Goal: Information Seeking & Learning: Find specific page/section

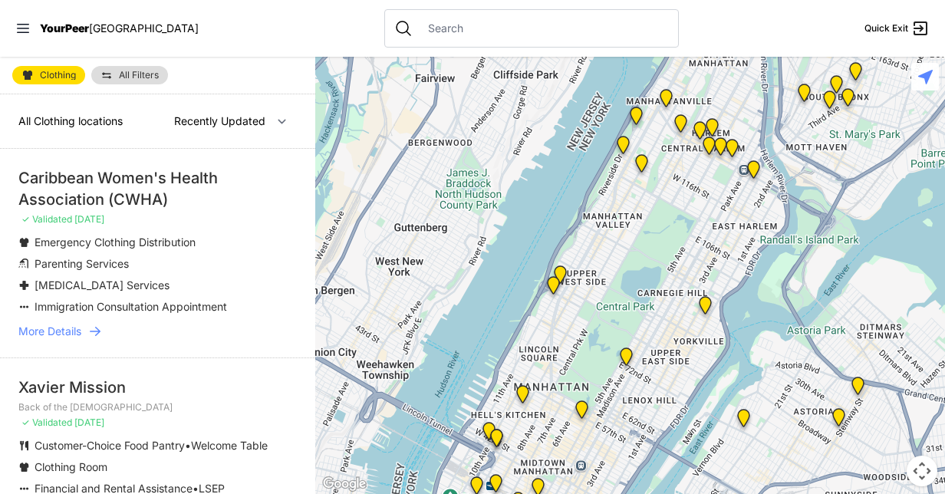
click at [100, 120] on span "All Clothing locations" at bounding box center [70, 120] width 104 height 13
click at [118, 77] on link "All Filters" at bounding box center [129, 75] width 77 height 18
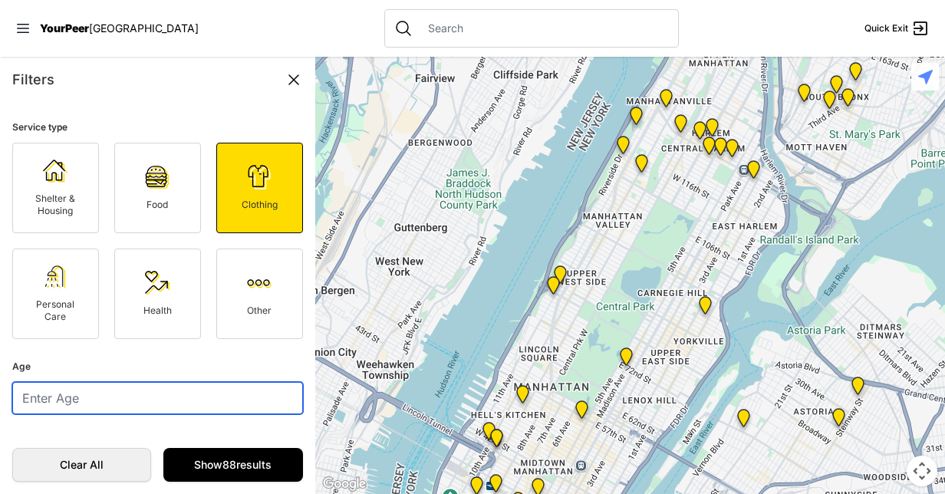
click at [213, 400] on input "number" at bounding box center [157, 398] width 291 height 32
type input "56"
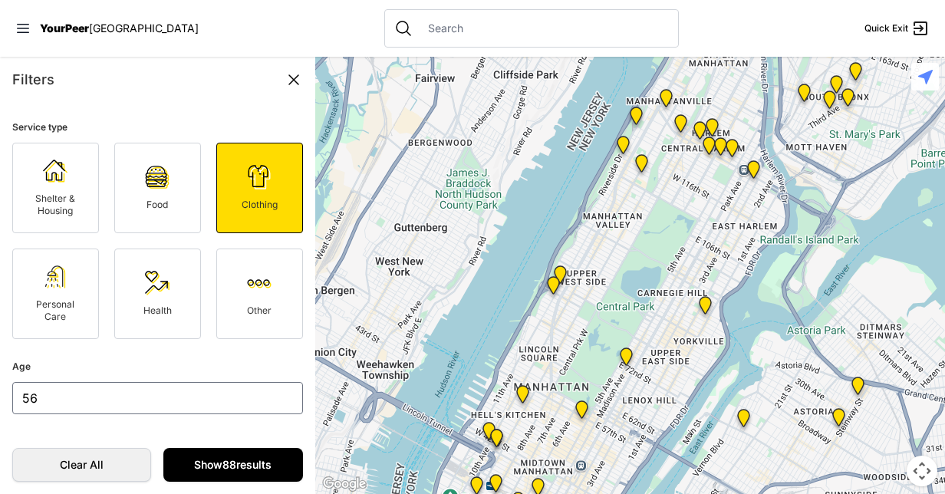
click at [224, 461] on link "Show 88 results" at bounding box center [232, 465] width 139 height 34
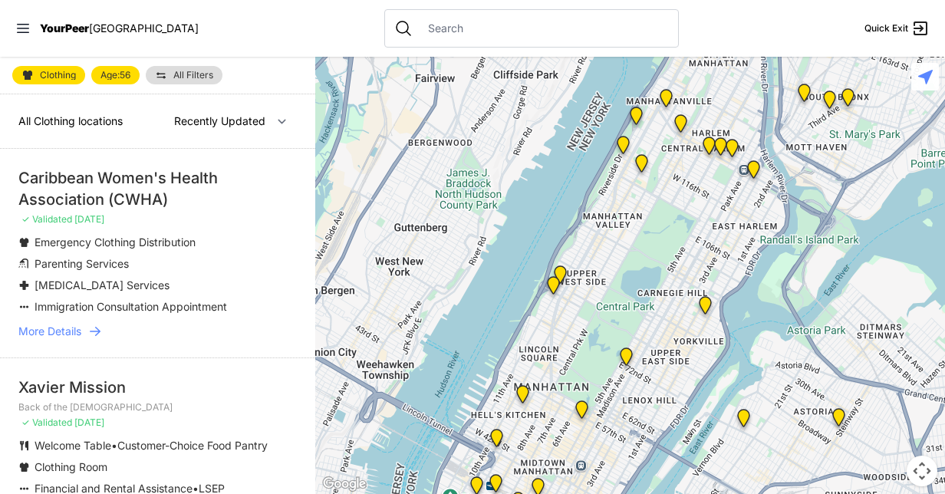
click at [67, 325] on span "More Details" at bounding box center [49, 331] width 63 height 15
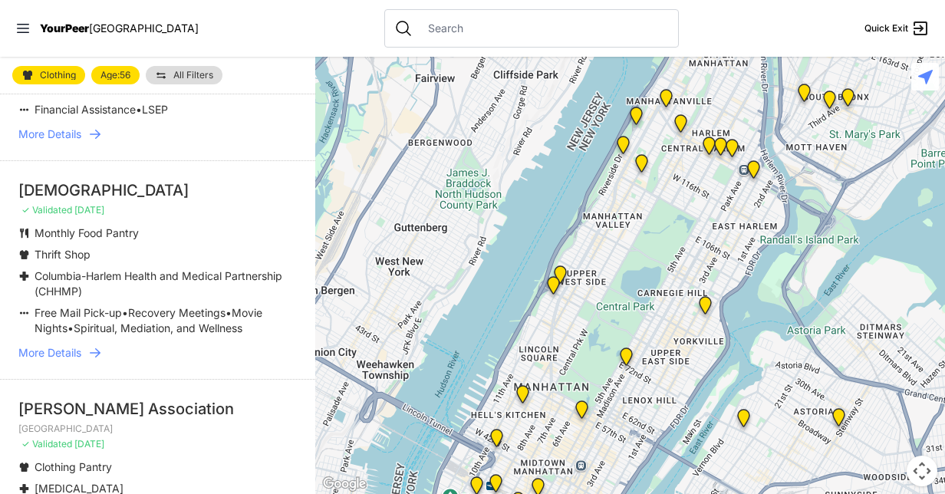
scroll to position [572, 0]
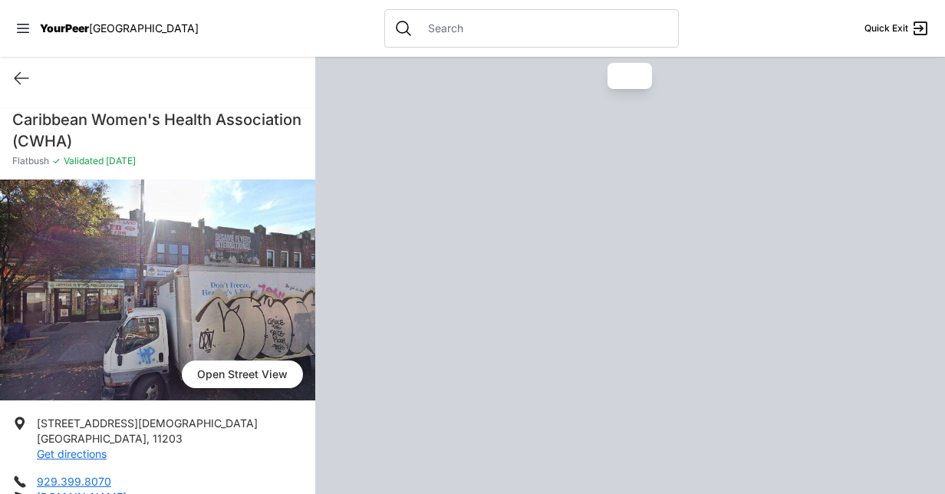
drag, startPoint x: 304, startPoint y: 122, endPoint x: 309, endPoint y: 173, distance: 50.9
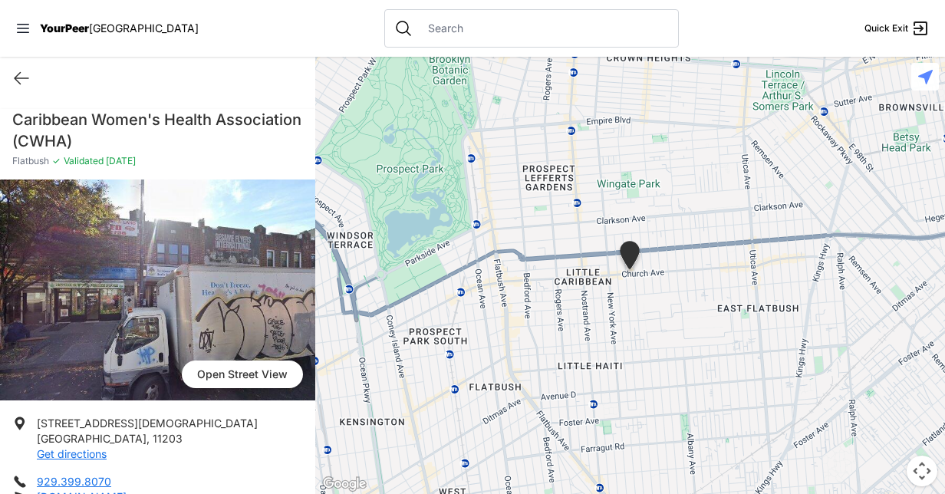
scroll to position [14, 0]
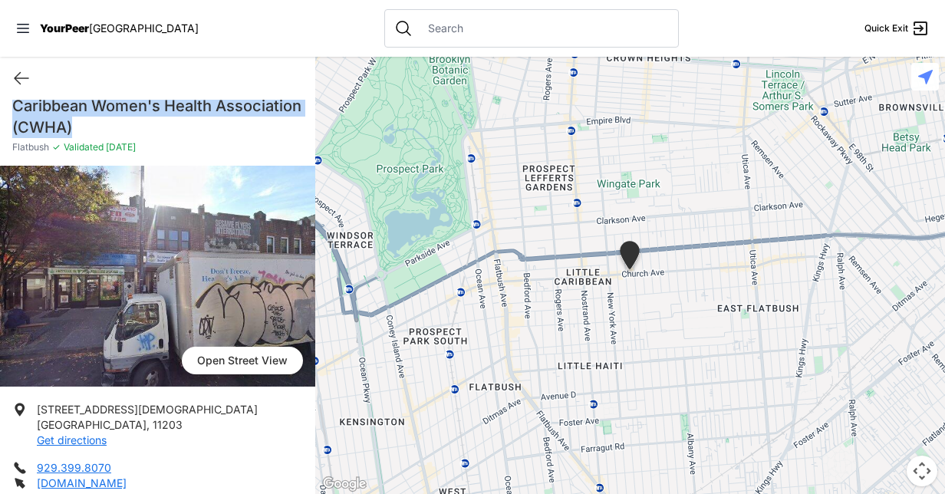
drag, startPoint x: 12, startPoint y: 97, endPoint x: 182, endPoint y: 127, distance: 172.0
click at [182, 127] on div "Quick Exit Caribbean Women's Health Association (CWHA) Flatbush ✓ Validated [DA…" at bounding box center [157, 275] width 315 height 437
copy h1 "Caribbean Women's Health Association (CWHA)"
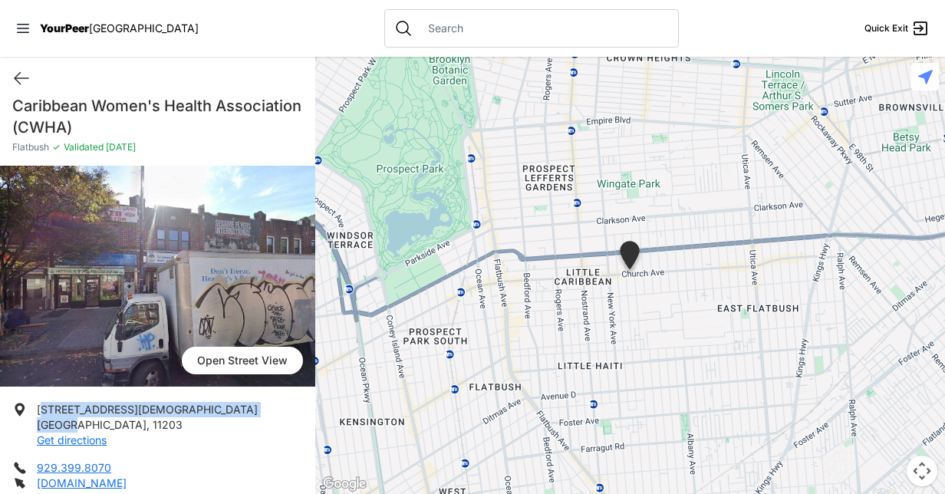
drag, startPoint x: 40, startPoint y: 400, endPoint x: 70, endPoint y: 417, distance: 34.0
drag, startPoint x: 70, startPoint y: 417, endPoint x: 43, endPoint y: 410, distance: 27.5
click at [43, 410] on span "[STREET_ADDRESS][DEMOGRAPHIC_DATA]" at bounding box center [147, 409] width 221 height 13
drag, startPoint x: 35, startPoint y: 406, endPoint x: 130, endPoint y: 422, distance: 96.5
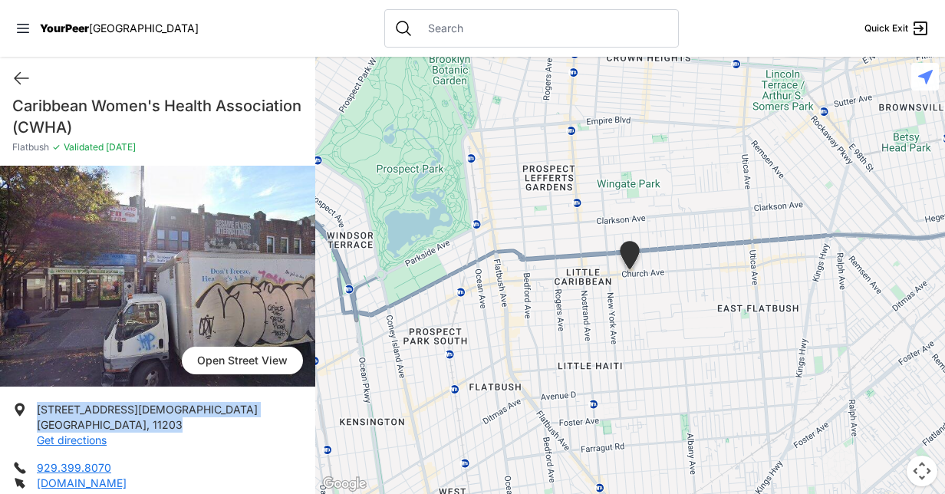
click at [130, 422] on li "[STREET_ADDRESS][DEMOGRAPHIC_DATA] Get directions" at bounding box center [157, 425] width 291 height 46
copy p "[STREET_ADDRESS][DEMOGRAPHIC_DATA]"
click at [14, 84] on icon at bounding box center [21, 78] width 18 height 18
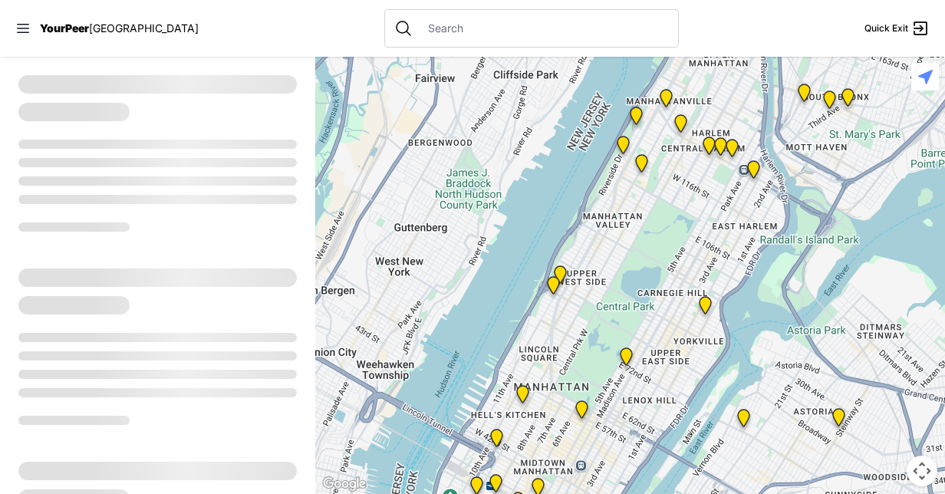
click at [793, 361] on div at bounding box center [630, 275] width 630 height 437
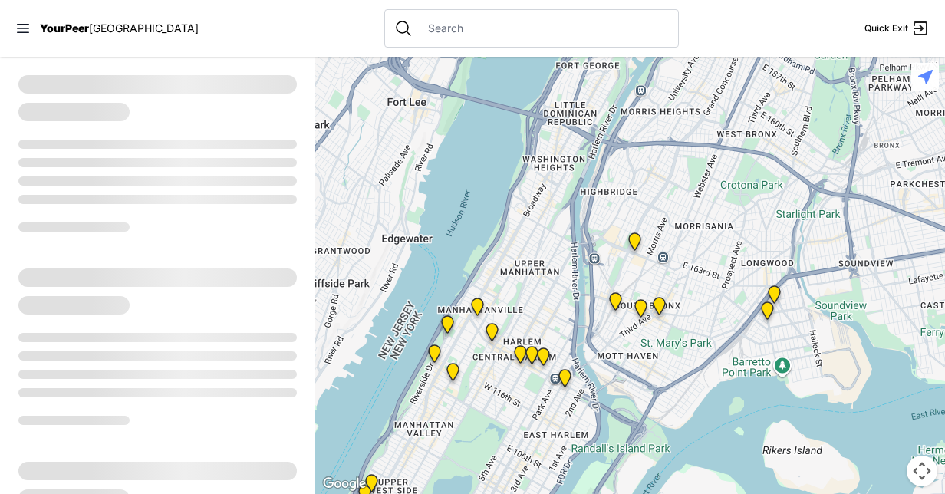
click at [427, 26] on input "text" at bounding box center [544, 28] width 250 height 15
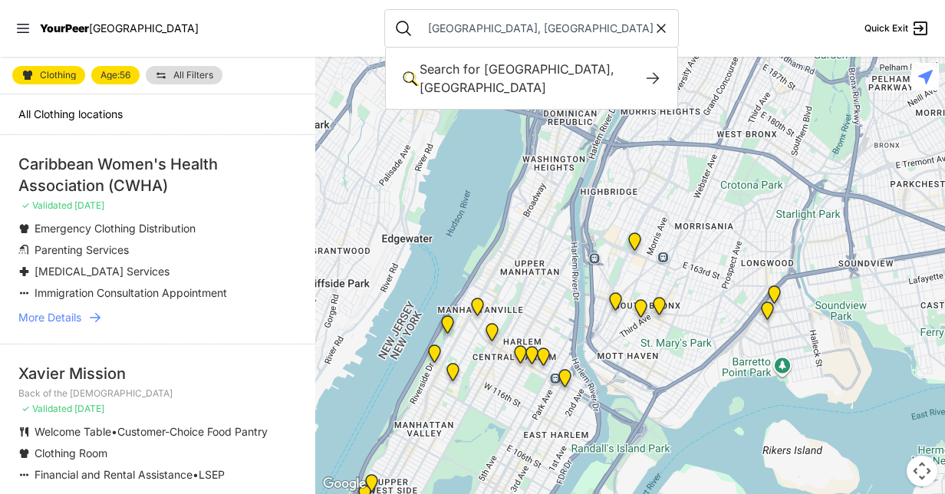
type input "[GEOGRAPHIC_DATA], [GEOGRAPHIC_DATA]"
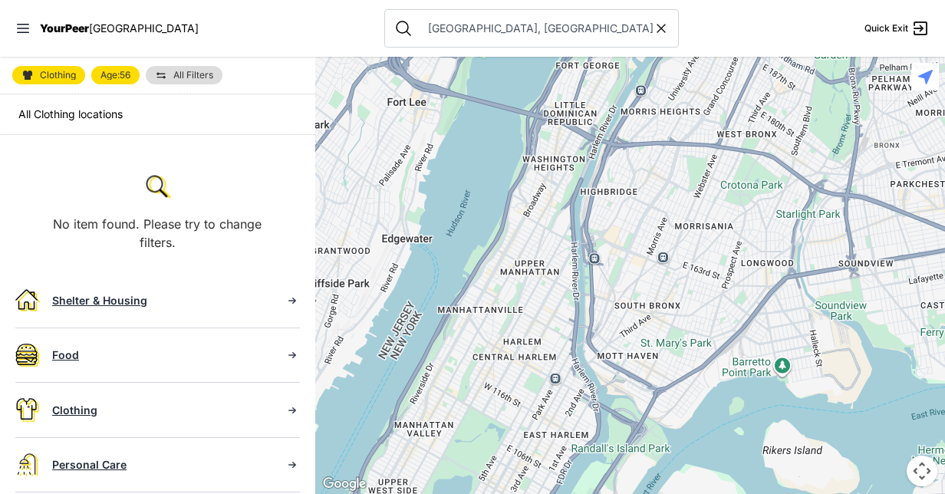
click at [631, 29] on div "[GEOGRAPHIC_DATA], [GEOGRAPHIC_DATA]" at bounding box center [531, 28] width 295 height 38
click at [654, 29] on icon at bounding box center [661, 28] width 15 height 15
select select "recentlyUpdated"
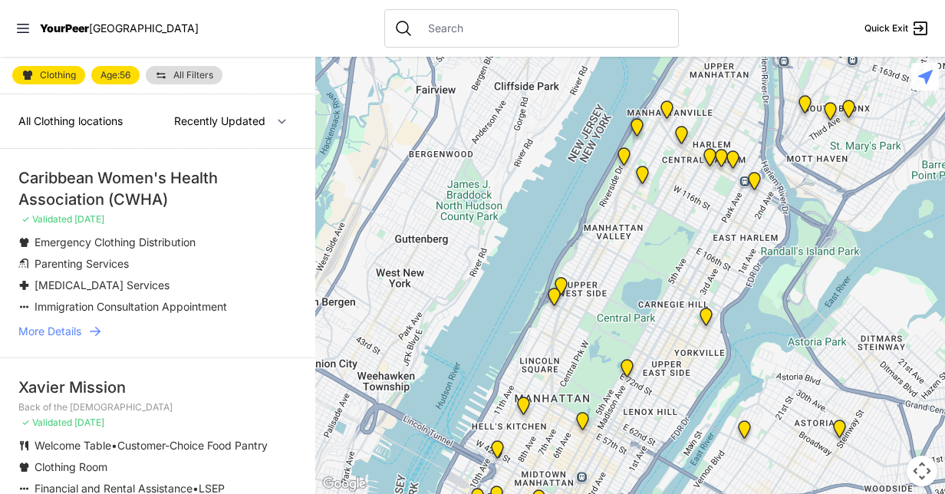
drag, startPoint x: 323, startPoint y: 128, endPoint x: 325, endPoint y: 140, distance: 12.5
click at [325, 140] on div at bounding box center [630, 275] width 630 height 437
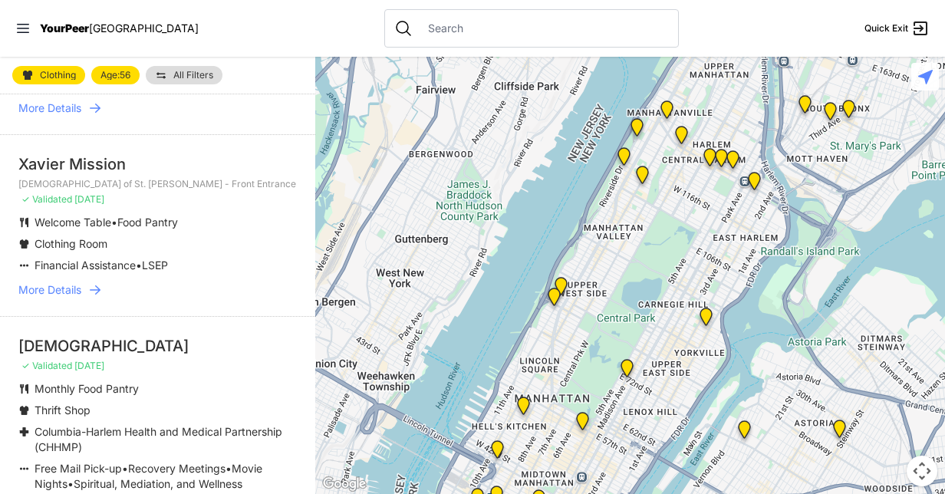
scroll to position [422, 0]
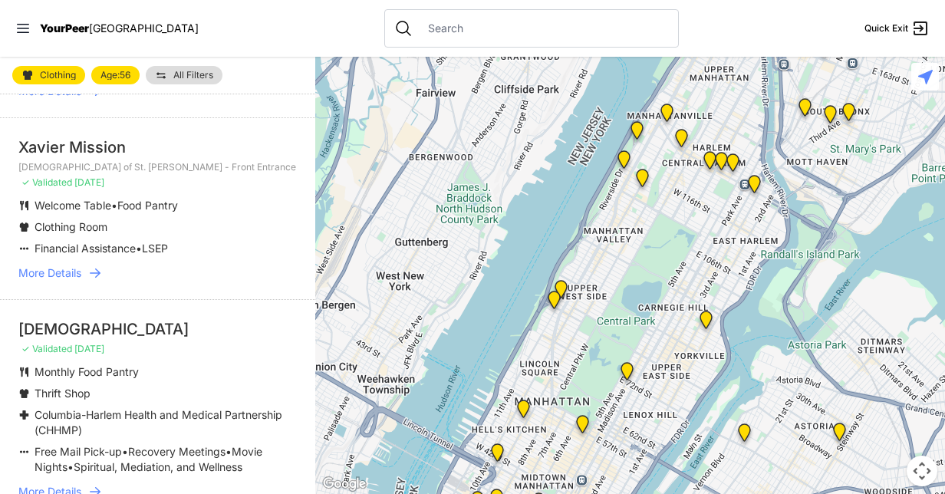
click at [315, 169] on div at bounding box center [630, 275] width 630 height 437
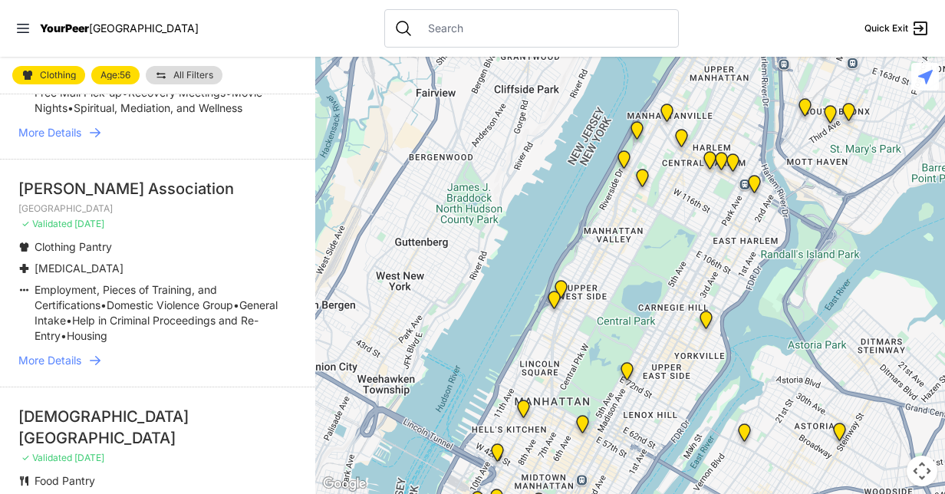
scroll to position [787, 0]
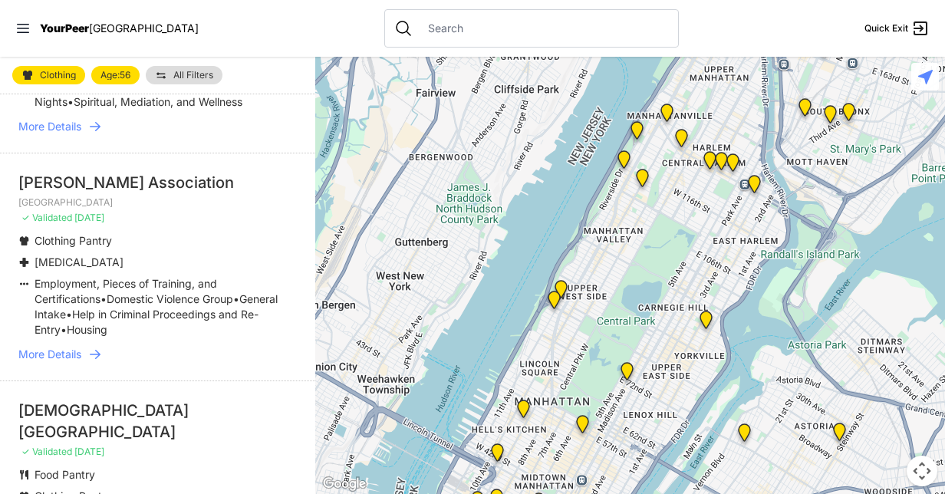
click at [101, 182] on div "[PERSON_NAME] Association" at bounding box center [157, 182] width 278 height 21
click at [64, 347] on span "More Details" at bounding box center [49, 354] width 63 height 15
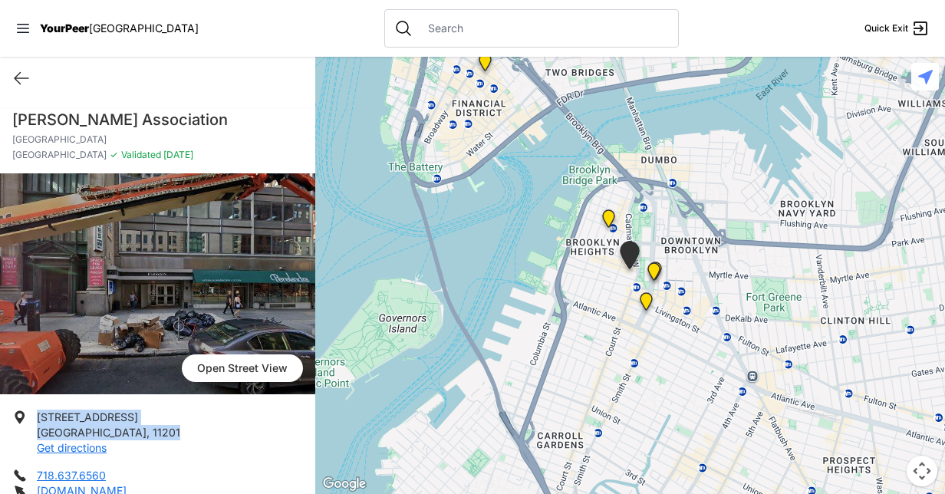
drag, startPoint x: 37, startPoint y: 411, endPoint x: 123, endPoint y: 435, distance: 89.2
click at [123, 435] on p "[STREET_ADDRESS] Get directions" at bounding box center [108, 433] width 143 height 46
copy p "[STREET_ADDRESS]"
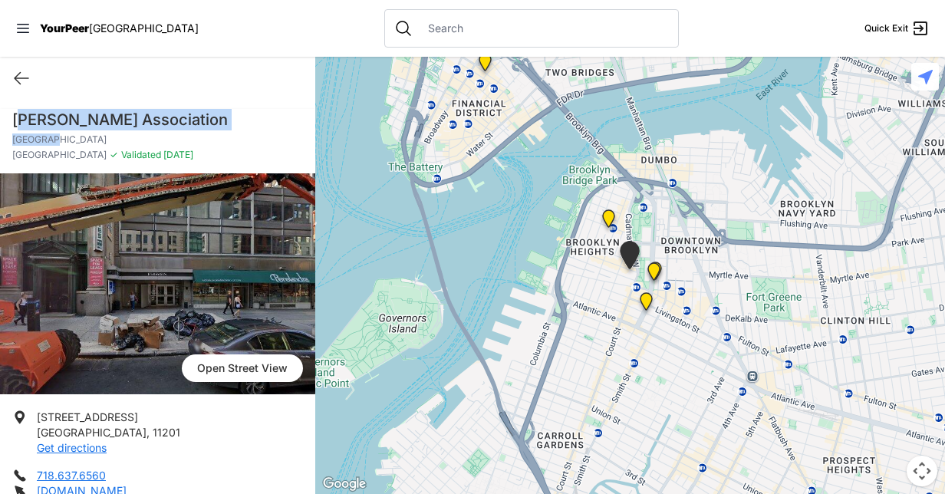
drag, startPoint x: 18, startPoint y: 113, endPoint x: 98, endPoint y: 137, distance: 83.3
click at [98, 137] on div "[PERSON_NAME] Association [GEOGRAPHIC_DATA] [GEOGRAPHIC_DATA] ✓ Validated [DATE]" at bounding box center [157, 141] width 315 height 64
click at [98, 137] on p "[GEOGRAPHIC_DATA]" at bounding box center [157, 139] width 291 height 12
drag, startPoint x: 6, startPoint y: 120, endPoint x: 164, endPoint y: 136, distance: 158.9
click at [164, 136] on div "[PERSON_NAME] Association [GEOGRAPHIC_DATA] [GEOGRAPHIC_DATA] ✓ Validated [DATE]" at bounding box center [157, 141] width 315 height 64
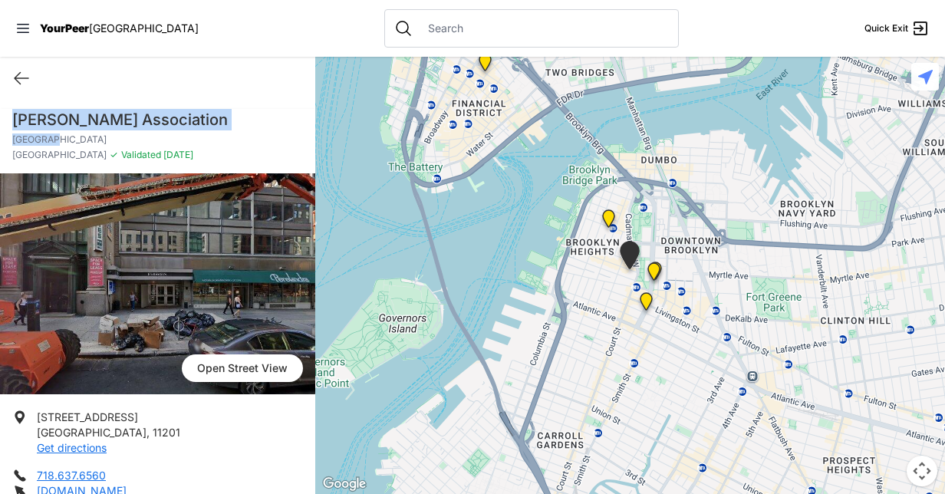
copy div "[PERSON_NAME] Association [GEOGRAPHIC_DATA]"
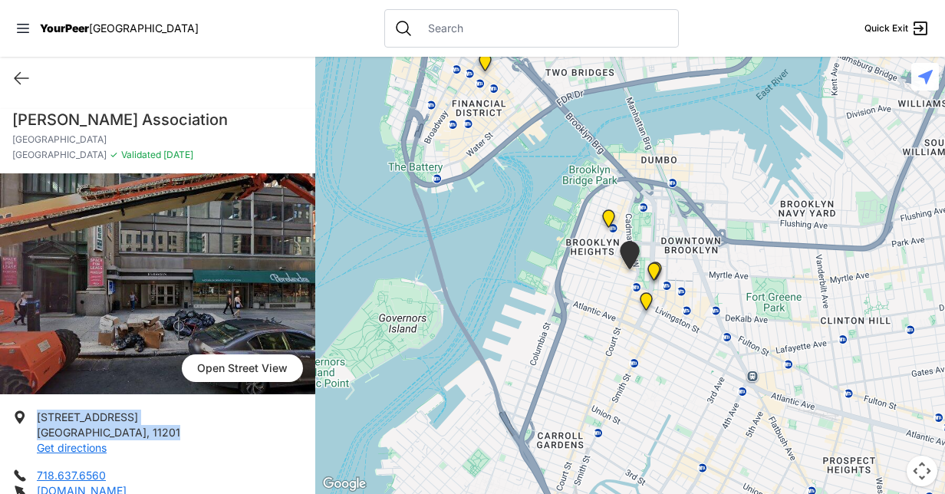
drag, startPoint x: 38, startPoint y: 417, endPoint x: 117, endPoint y: 433, distance: 81.2
click at [117, 433] on p "[STREET_ADDRESS] Get directions" at bounding box center [108, 433] width 143 height 46
copy p "[STREET_ADDRESS]"
click at [18, 88] on div "Quick Exit" at bounding box center [157, 78] width 315 height 43
click at [18, 70] on icon at bounding box center [21, 78] width 18 height 18
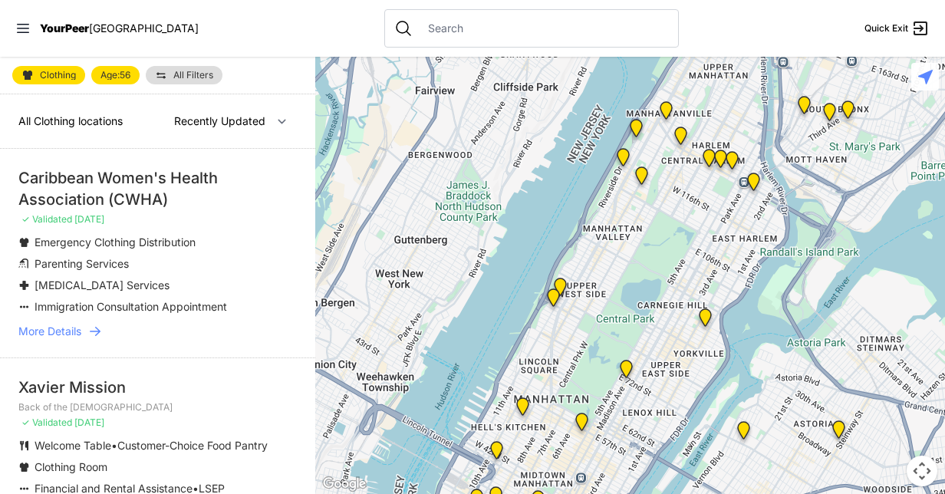
drag, startPoint x: 318, startPoint y: 143, endPoint x: 318, endPoint y: 156, distance: 13.0
click at [318, 156] on div at bounding box center [630, 275] width 630 height 437
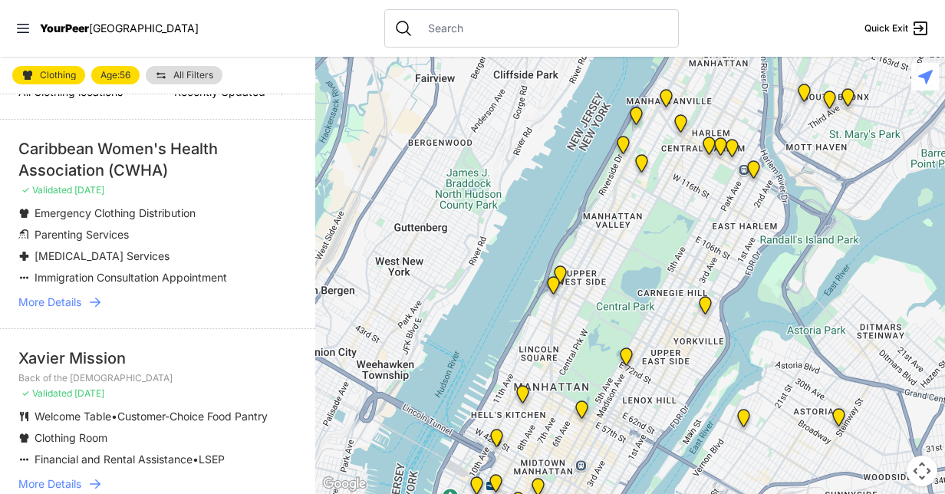
select select "nearby"
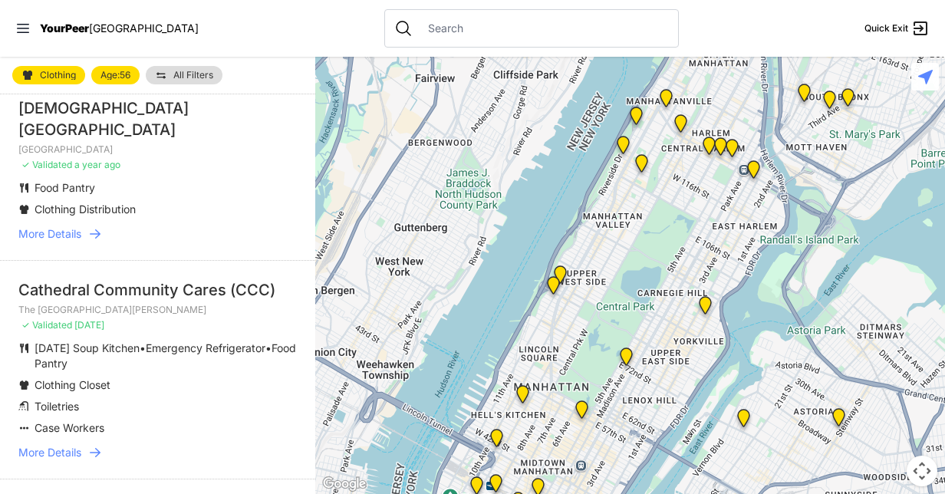
scroll to position [2754, 0]
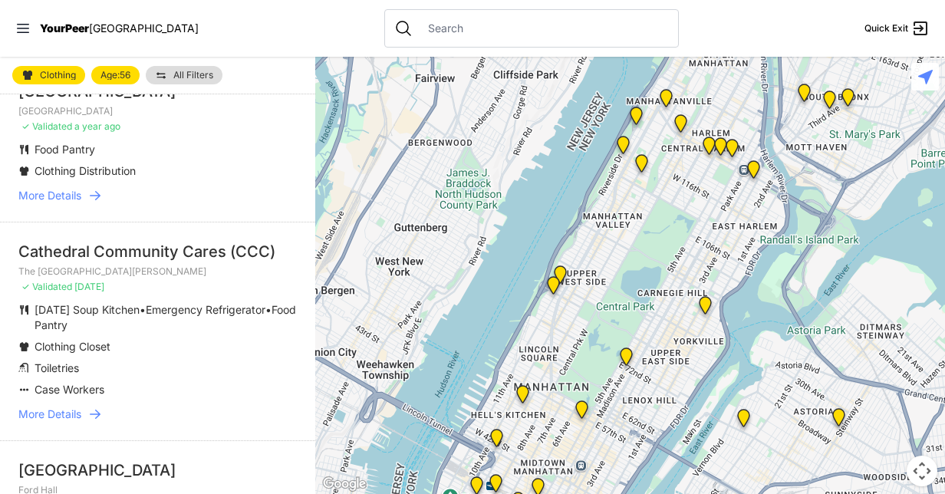
click at [44, 407] on span "More Details" at bounding box center [49, 414] width 63 height 15
